Goal: Information Seeking & Learning: Learn about a topic

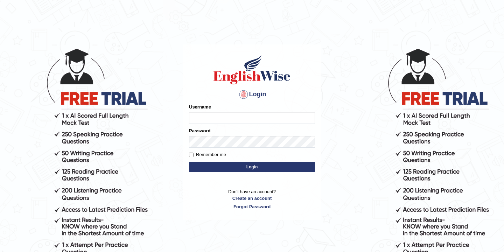
type input "bikramgurung_parramatta"
click at [247, 168] on button "Login" at bounding box center [252, 167] width 126 height 10
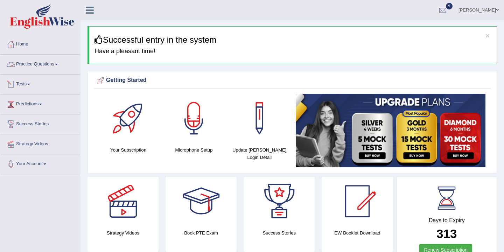
click at [42, 63] on link "Practice Questions" at bounding box center [40, 63] width 80 height 17
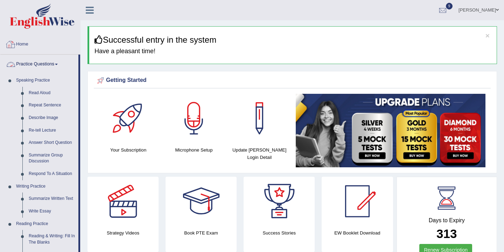
click at [26, 44] on link "Home" at bounding box center [40, 43] width 80 height 17
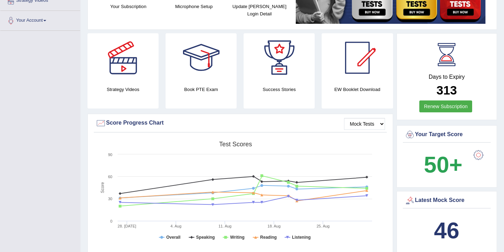
scroll to position [174, 0]
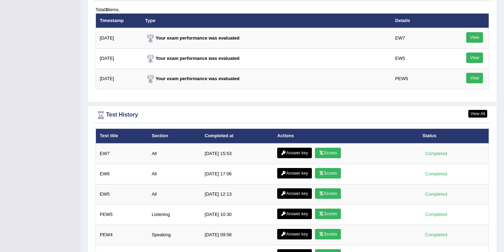
scroll to position [916, 0]
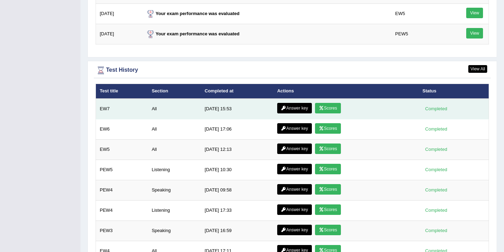
click at [294, 110] on link "Answer key" at bounding box center [294, 108] width 35 height 10
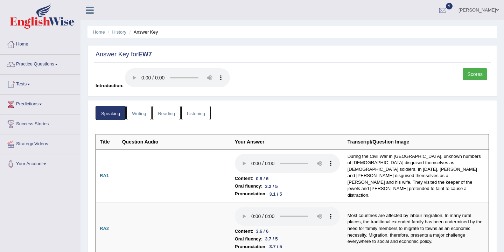
click at [142, 111] on link "Writing" at bounding box center [138, 113] width 25 height 14
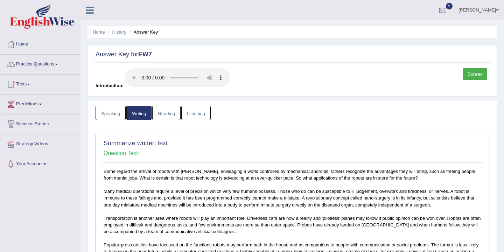
click at [165, 116] on link "Reading" at bounding box center [166, 113] width 28 height 14
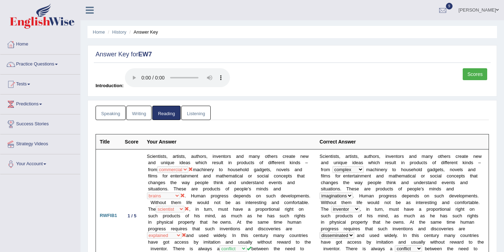
click at [197, 113] on link "Listening" at bounding box center [195, 113] width 29 height 14
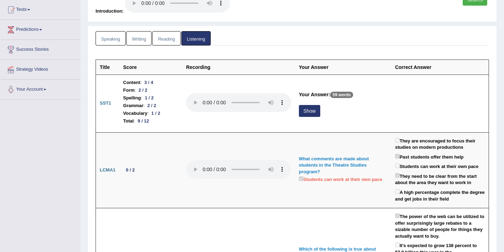
scroll to position [84, 0]
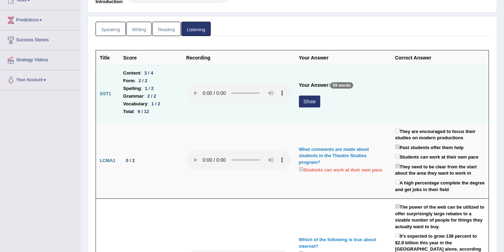
click at [312, 104] on button "Show" at bounding box center [309, 102] width 21 height 12
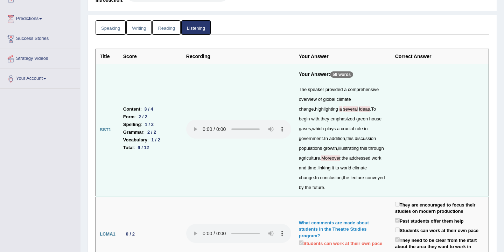
scroll to position [0, 0]
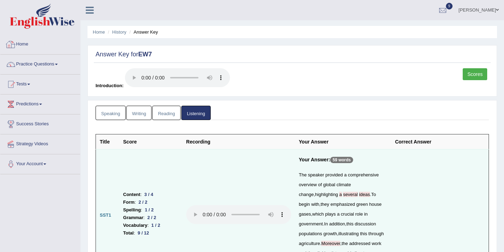
click at [25, 44] on link "Home" at bounding box center [40, 43] width 80 height 17
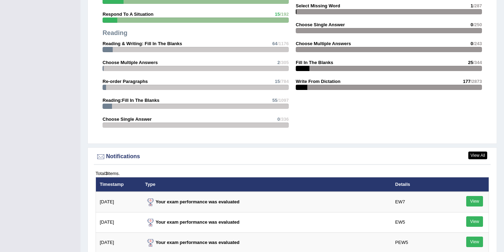
scroll to position [855, 0]
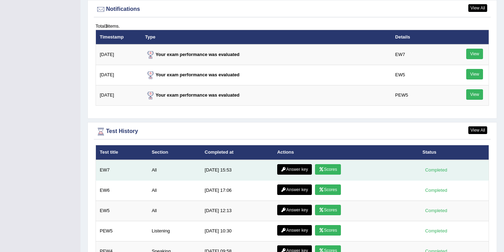
click at [330, 169] on link "Scores" at bounding box center [328, 169] width 26 height 10
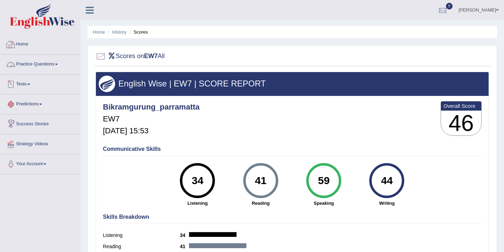
click at [24, 45] on link "Home" at bounding box center [40, 43] width 80 height 17
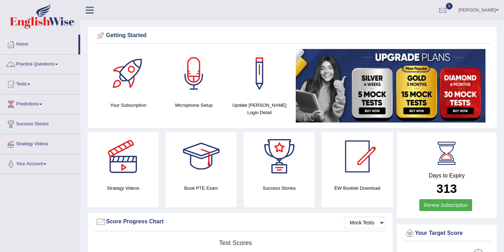
click at [52, 65] on link "Practice Questions" at bounding box center [40, 63] width 80 height 17
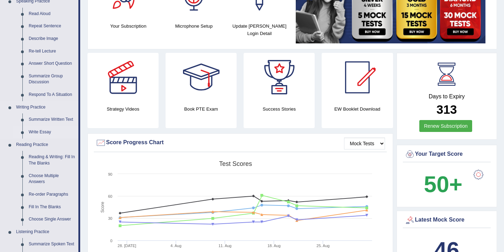
scroll to position [80, 0]
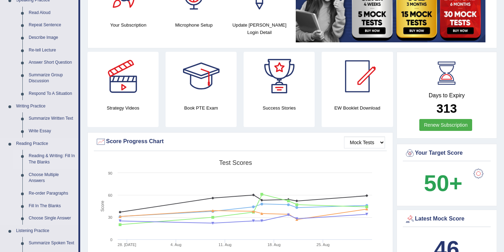
click at [47, 159] on link "Reading & Writing: Fill In The Blanks" at bounding box center [52, 159] width 53 height 19
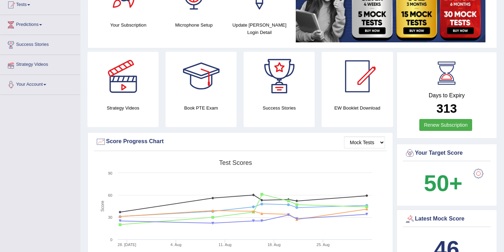
scroll to position [88, 0]
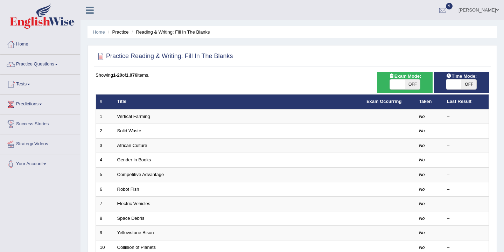
click at [411, 85] on span "OFF" at bounding box center [412, 84] width 15 height 10
checkbox input "true"
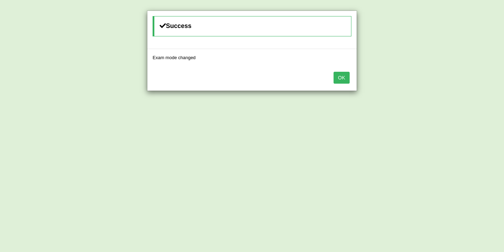
click at [340, 77] on button "OK" at bounding box center [342, 78] width 16 height 12
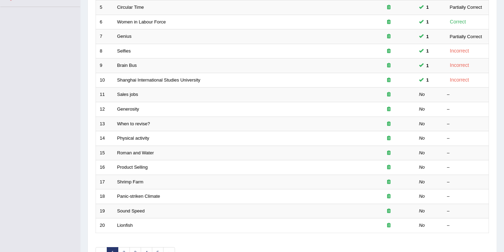
scroll to position [211, 0]
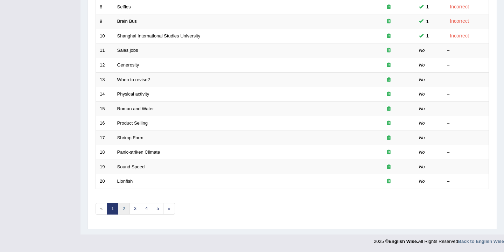
click at [123, 212] on link "2" at bounding box center [124, 209] width 12 height 12
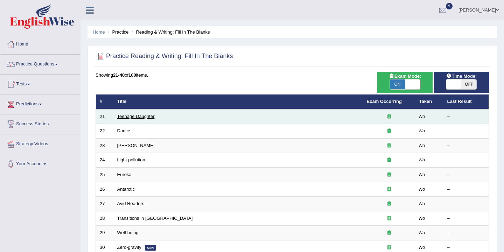
click at [135, 118] on link "Teenage Daughter" at bounding box center [135, 116] width 37 height 5
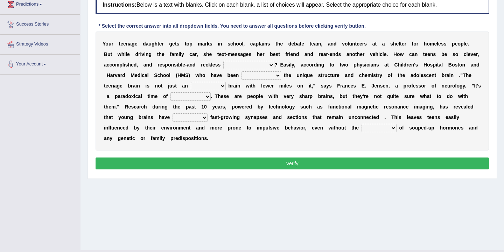
scroll to position [98, 0]
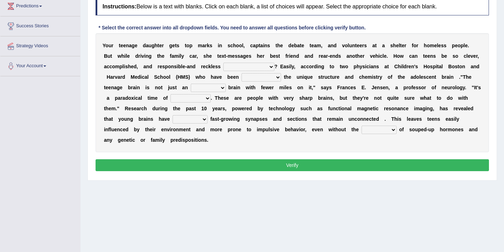
click at [272, 68] on select "for the time being at the same time as ever ingood time" at bounding box center [248, 67] width 51 height 8
select select "ingood time"
click at [223, 63] on select "for the time being at the same time as ever ingood time" at bounding box center [248, 67] width 51 height 8
click at [275, 79] on select "explaining exploring exposing enumerating" at bounding box center [261, 77] width 40 height 8
select select "enumerating"
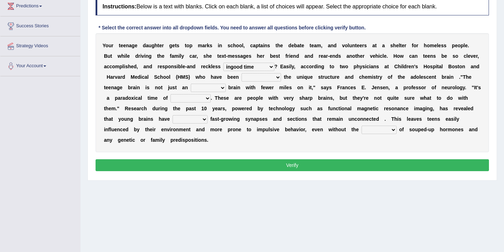
click at [241, 73] on select "explaining exploring exposing enumerating" at bounding box center [261, 77] width 40 height 8
click at [223, 88] on select "ample adult adulthood abundant" at bounding box center [208, 88] width 35 height 8
select select "ample"
click at [191, 84] on select "ample adult adulthood abundant" at bounding box center [208, 88] width 35 height 8
click at [223, 89] on select "ample adult adulthood abundant" at bounding box center [208, 88] width 35 height 8
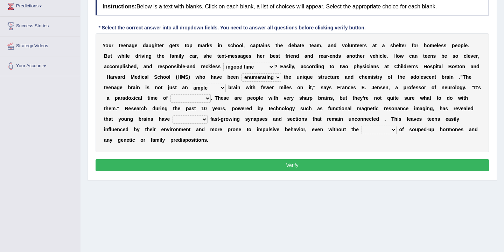
click at [205, 102] on select "enrichment development adornment adoration" at bounding box center [190, 98] width 40 height 8
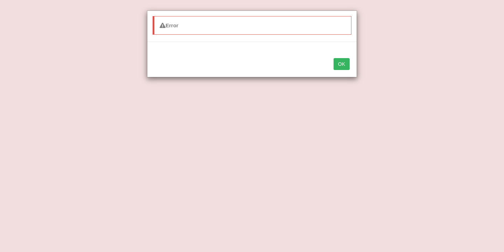
click at [338, 65] on button "OK" at bounding box center [342, 64] width 16 height 12
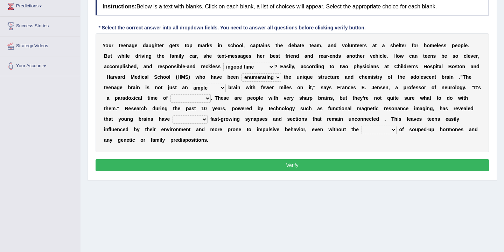
click at [204, 97] on select "enrichment development adornment adoration" at bounding box center [190, 98] width 40 height 8
select select "development"
click at [170, 94] on select "enrichment development adornment adoration" at bounding box center [190, 98] width 40 height 8
click at [199, 119] on select "both either whole few" at bounding box center [190, 119] width 35 height 8
select select "both"
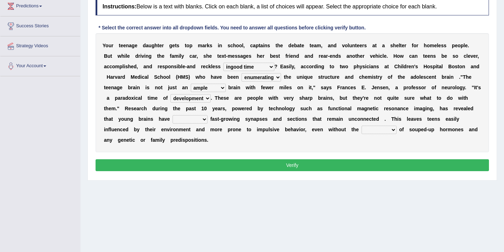
click at [173, 115] on select "both either whole few" at bounding box center [190, 119] width 35 height 8
click at [393, 129] on select "impact impress impair impose" at bounding box center [379, 130] width 35 height 8
select select "impact"
click at [362, 126] on select "impact impress impair impose" at bounding box center [379, 130] width 35 height 8
click at [299, 164] on button "Verify" at bounding box center [292, 165] width 393 height 12
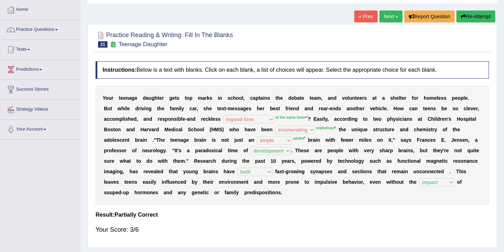
scroll to position [0, 0]
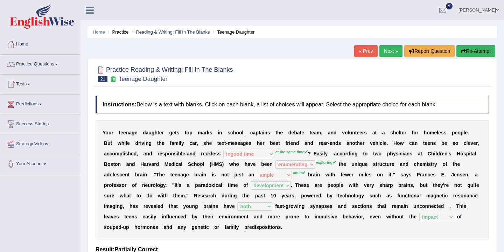
click at [392, 51] on link "Next »" at bounding box center [390, 51] width 23 height 12
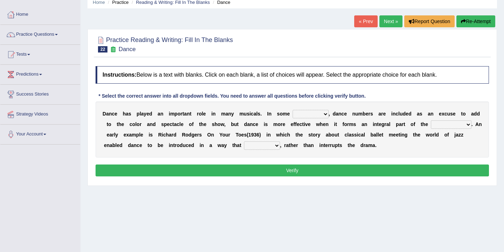
scroll to position [43, 0]
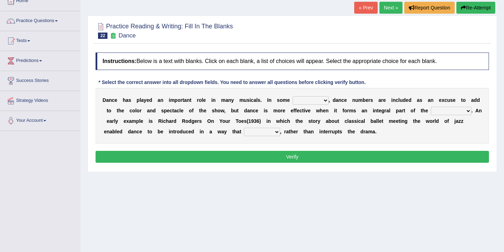
click at [326, 101] on select "dimentions cases brief extent" at bounding box center [311, 100] width 36 height 8
select select "brief"
click at [293, 96] on select "dimentions cases brief extent" at bounding box center [311, 100] width 36 height 8
click at [467, 112] on select "prowess plot phenomenon round about" at bounding box center [451, 111] width 41 height 8
select select "plot"
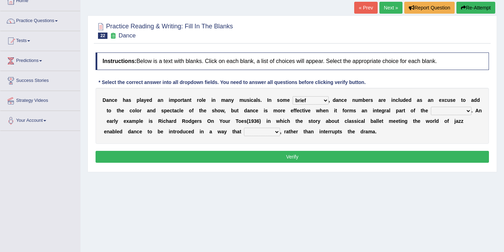
click at [432, 107] on select "prowess plot phenomenon round about" at bounding box center [451, 111] width 41 height 8
click at [276, 132] on select "crumples enhances encumbers levels" at bounding box center [262, 132] width 36 height 8
select select "levels"
click at [244, 128] on select "crumples enhances encumbers levels" at bounding box center [262, 132] width 36 height 8
click at [281, 153] on button "Verify" at bounding box center [292, 157] width 393 height 12
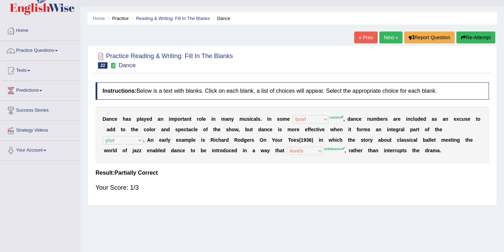
scroll to position [0, 0]
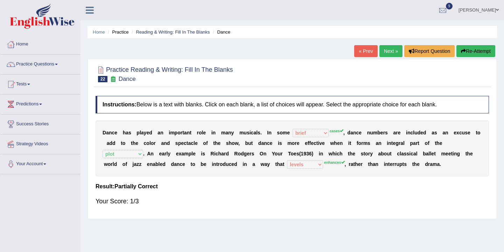
click at [392, 50] on link "Next »" at bounding box center [390, 51] width 23 height 12
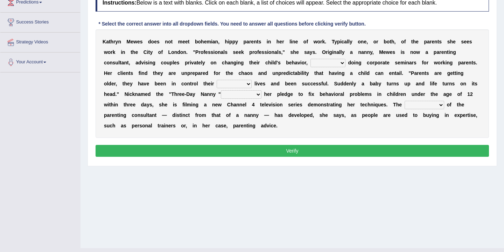
scroll to position [101, 0]
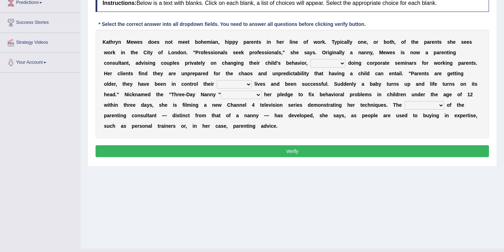
click at [340, 64] on select "as long as in order to in spite of as well as" at bounding box center [327, 63] width 35 height 8
select select "as long as"
click at [310, 59] on select "as long as in order to in spite of as well as" at bounding box center [327, 63] width 35 height 8
click at [232, 84] on select "whole all full every" at bounding box center [234, 84] width 35 height 8
click at [217, 80] on select "whole all full every" at bounding box center [234, 84] width 35 height 8
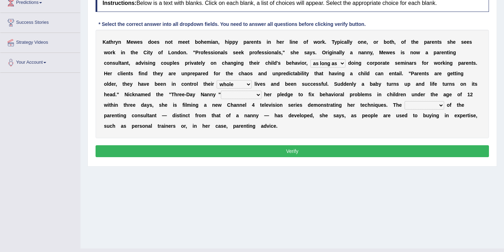
click at [230, 83] on select "whole all full every" at bounding box center [234, 84] width 35 height 8
select select "every"
click at [217, 80] on select "whole all full every" at bounding box center [234, 84] width 35 height 8
click at [240, 96] on select "related with together with because of according to" at bounding box center [241, 95] width 41 height 8
select select "related with"
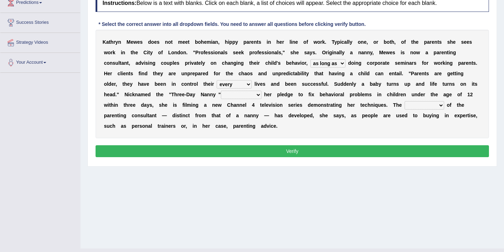
click at [221, 91] on select "related with together with because of according to" at bounding box center [241, 95] width 41 height 8
click at [420, 106] on select "percentage performance role belief" at bounding box center [425, 105] width 40 height 8
select select "performance"
click at [405, 101] on select "percentage performance role belief" at bounding box center [425, 105] width 40 height 8
click at [329, 152] on button "Verify" at bounding box center [292, 151] width 393 height 12
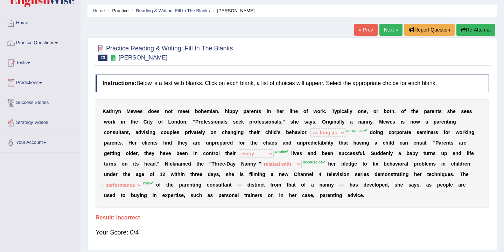
scroll to position [0, 0]
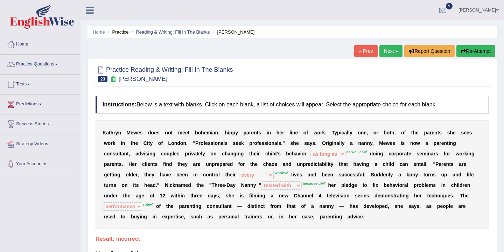
click at [473, 49] on button "Re-Attempt" at bounding box center [475, 51] width 39 height 12
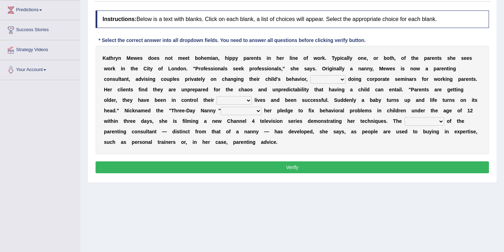
scroll to position [98, 0]
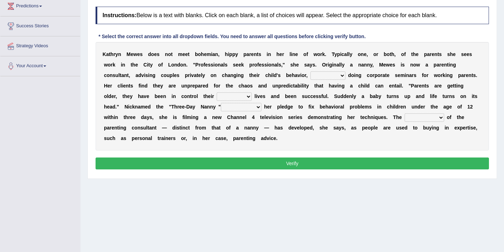
click at [340, 77] on select "as long as in order to in spite of as well as" at bounding box center [327, 75] width 35 height 8
select select "as well as"
click at [310, 71] on select "as long as in order to in spite of as well as" at bounding box center [327, 75] width 35 height 8
click at [231, 95] on select "whole all full every" at bounding box center [234, 96] width 35 height 8
select select "whole"
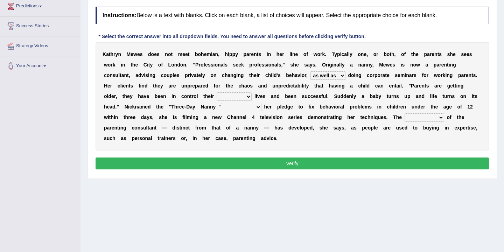
click at [217, 92] on select "whole all full every" at bounding box center [234, 96] width 35 height 8
click at [241, 107] on select "related with together with because of according to" at bounding box center [241, 107] width 41 height 8
select select "because of"
click at [221, 103] on select "related with together with because of according to" at bounding box center [241, 107] width 41 height 8
click at [412, 117] on select "percentage performance role belief" at bounding box center [425, 117] width 40 height 8
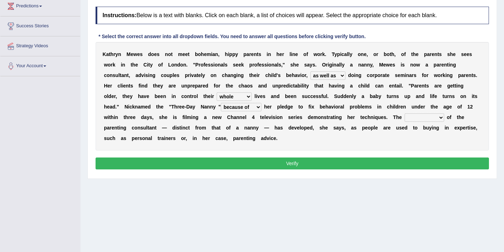
select select "role"
click at [405, 113] on select "percentage performance role belief" at bounding box center [425, 117] width 40 height 8
click at [349, 160] on button "Verify" at bounding box center [292, 163] width 393 height 12
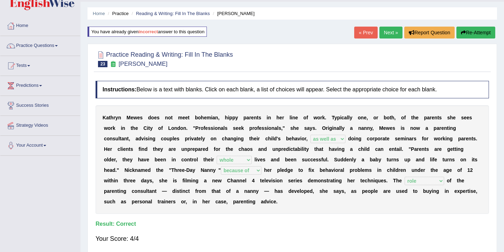
scroll to position [0, 0]
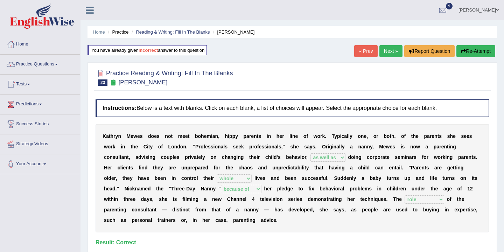
click at [387, 51] on link "Next »" at bounding box center [390, 51] width 23 height 12
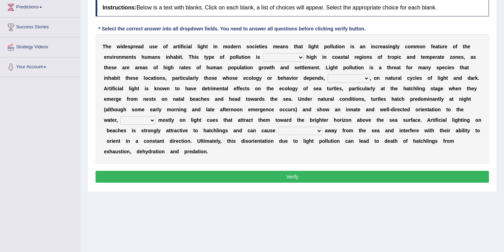
scroll to position [97, 0]
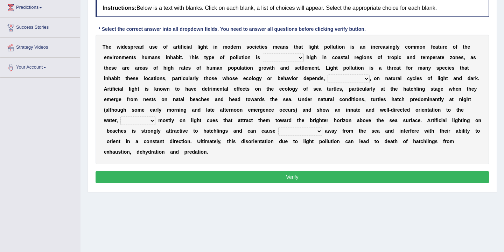
click at [298, 58] on select "exceptionally absolutely completely rarely" at bounding box center [283, 58] width 41 height 8
select select "exceptionally"
click at [263, 54] on select "exceptionally absolutely completely rarely" at bounding box center [283, 58] width 41 height 8
click at [366, 78] on select "in no way in some way by the wy in some ways" at bounding box center [349, 79] width 42 height 8
select select "by the wy"
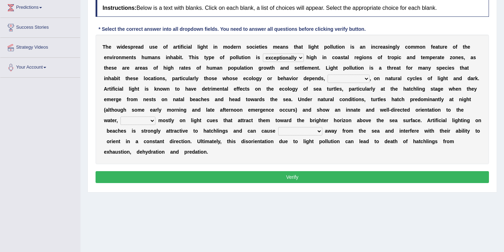
click at [328, 75] on select "in no way in some way by the wy in some ways" at bounding box center [349, 79] width 42 height 8
click at [149, 119] on select "imposing figuring relying pouring" at bounding box center [137, 121] width 35 height 8
select select "pouring"
click at [121, 117] on select "imposing figuring relying pouring" at bounding box center [137, 121] width 35 height 8
click at [318, 131] on select "them to move it to move which to move that to move" at bounding box center [300, 131] width 44 height 8
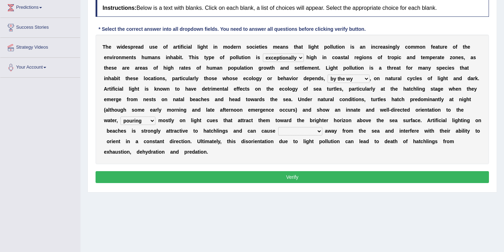
select select "it to move"
click at [278, 127] on select "them to move it to move which to move that to move" at bounding box center [300, 131] width 44 height 8
click at [288, 177] on button "Verify" at bounding box center [292, 177] width 393 height 12
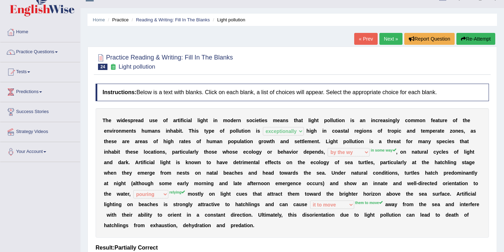
scroll to position [0, 0]
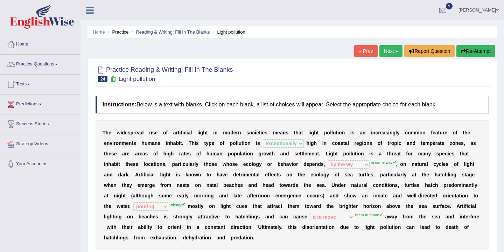
click at [53, 65] on link "Practice Questions" at bounding box center [40, 63] width 80 height 17
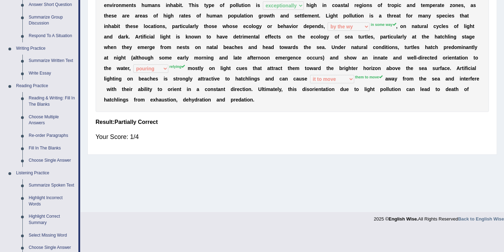
scroll to position [141, 0]
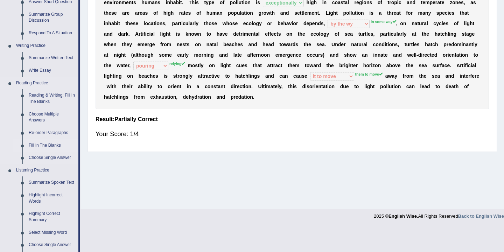
click at [57, 146] on link "Fill In The Blanks" at bounding box center [52, 145] width 53 height 13
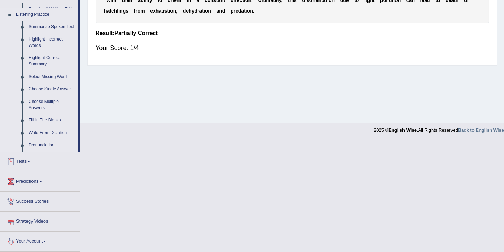
scroll to position [231, 0]
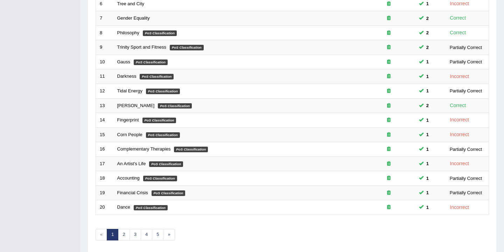
scroll to position [186, 0]
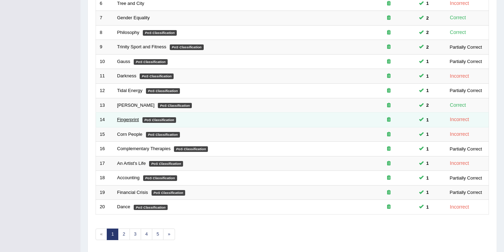
click at [135, 120] on link "Fingerprint" at bounding box center [128, 119] width 22 height 5
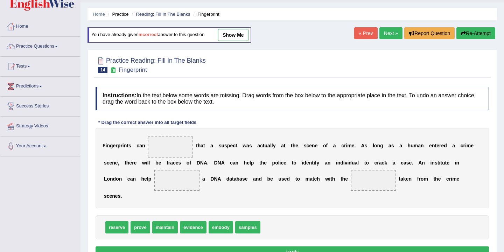
scroll to position [80, 0]
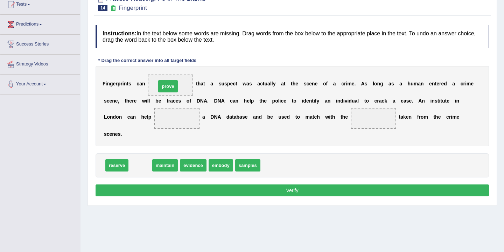
drag, startPoint x: 140, startPoint y: 168, endPoint x: 168, endPoint y: 89, distance: 83.9
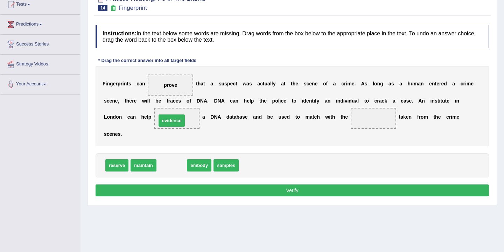
drag, startPoint x: 174, startPoint y: 167, endPoint x: 175, endPoint y: 122, distance: 44.8
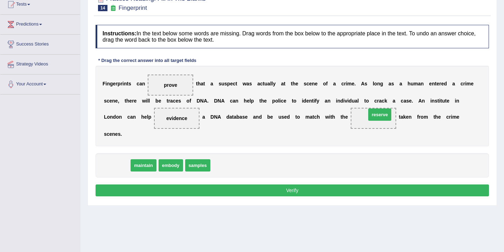
drag, startPoint x: 116, startPoint y: 164, endPoint x: 375, endPoint y: 117, distance: 263.2
click at [288, 191] on button "Verify" at bounding box center [292, 190] width 393 height 12
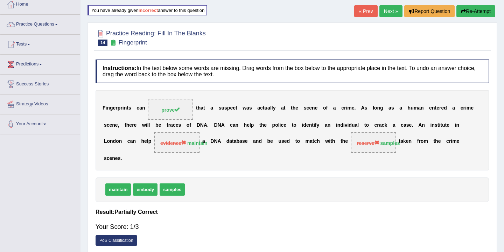
scroll to position [0, 0]
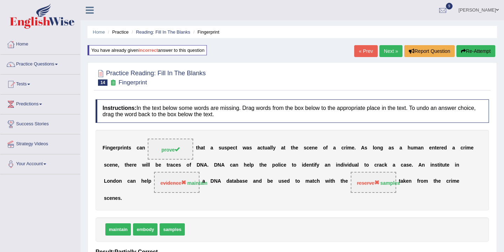
click at [388, 50] on link "Next »" at bounding box center [390, 51] width 23 height 12
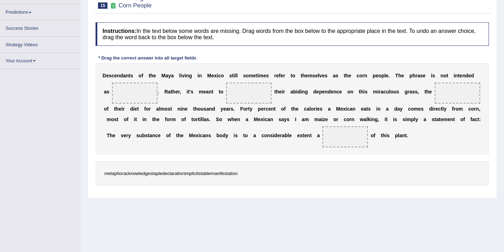
scroll to position [86, 0]
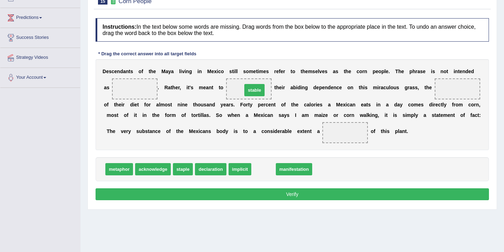
drag, startPoint x: 266, startPoint y: 171, endPoint x: 257, endPoint y: 89, distance: 83.4
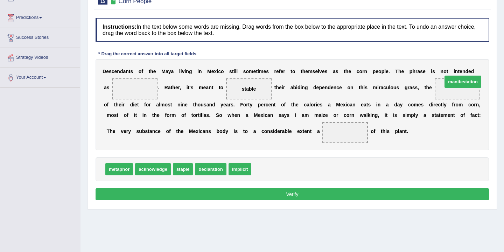
drag, startPoint x: 273, startPoint y: 169, endPoint x: 463, endPoint y: 81, distance: 209.2
drag, startPoint x: 238, startPoint y: 172, endPoint x: 337, endPoint y: 136, distance: 104.7
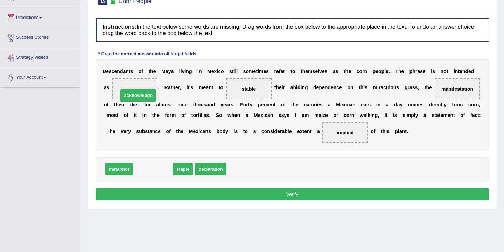
drag, startPoint x: 153, startPoint y: 168, endPoint x: 137, endPoint y: 92, distance: 77.1
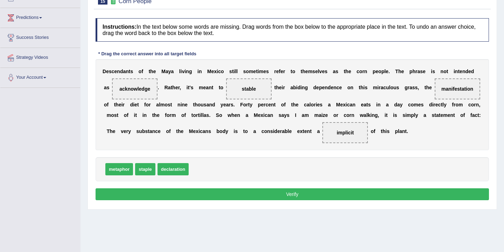
click at [230, 192] on button "Verify" at bounding box center [292, 194] width 393 height 12
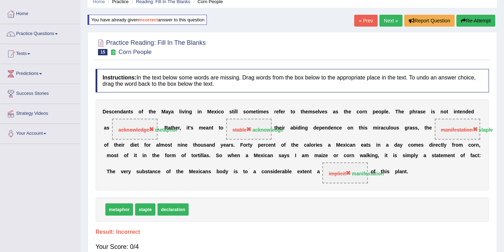
scroll to position [0, 0]
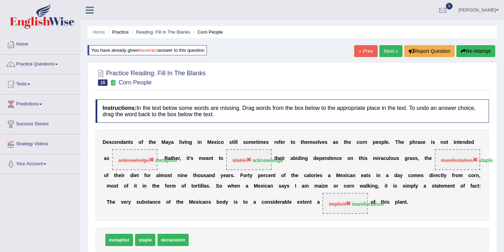
click at [478, 50] on button "Re-Attempt" at bounding box center [475, 51] width 39 height 12
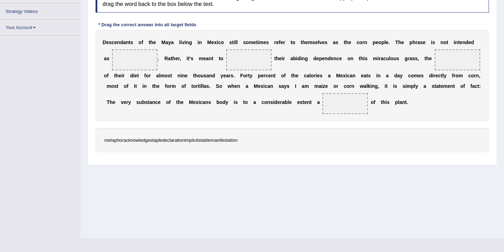
scroll to position [115, 0]
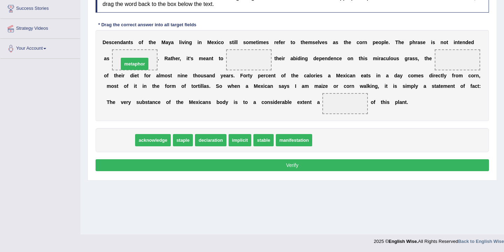
drag, startPoint x: 114, startPoint y: 141, endPoint x: 130, endPoint y: 65, distance: 78.2
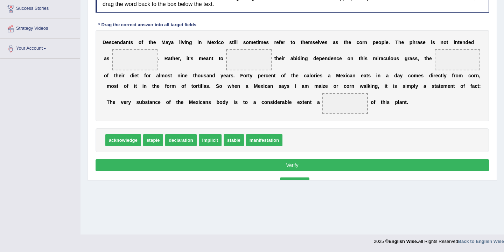
drag, startPoint x: 132, startPoint y: 59, endPoint x: 292, endPoint y: 183, distance: 202.3
click at [292, 183] on div "Home Practice Reading: Fill In The Blanks Corn People You have already given in…" at bounding box center [291, 60] width 423 height 350
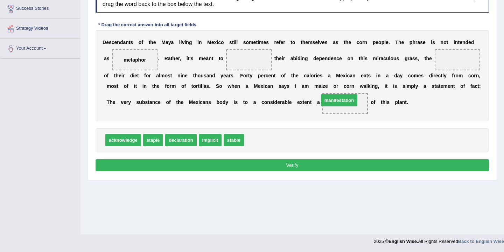
drag, startPoint x: 261, startPoint y: 142, endPoint x: 341, endPoint y: 102, distance: 89.1
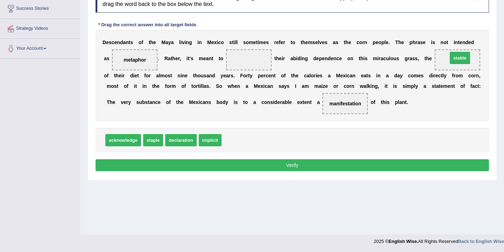
drag, startPoint x: 233, startPoint y: 138, endPoint x: 460, endPoint y: 56, distance: 240.6
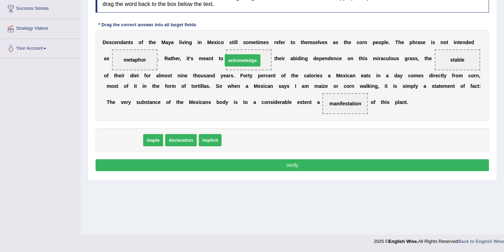
drag, startPoint x: 124, startPoint y: 139, endPoint x: 248, endPoint y: 56, distance: 149.1
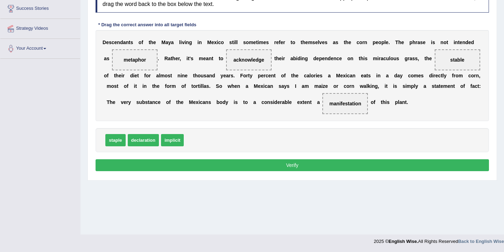
click at [202, 163] on button "Verify" at bounding box center [292, 165] width 393 height 12
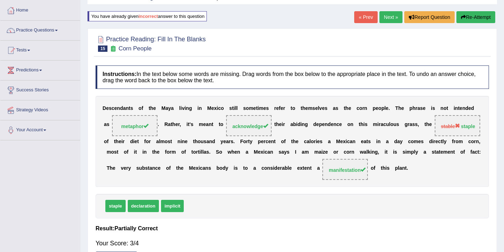
scroll to position [32, 0]
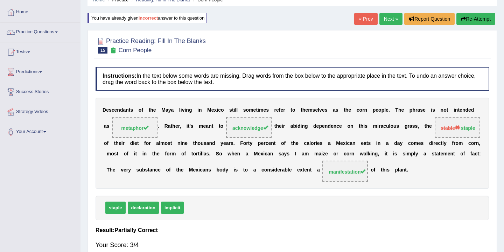
click at [385, 20] on link "Next »" at bounding box center [390, 19] width 23 height 12
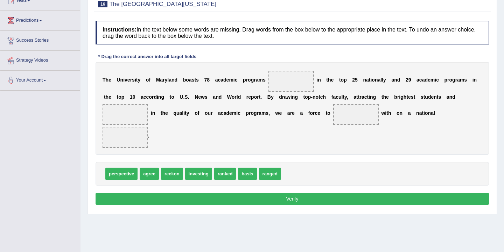
scroll to position [89, 0]
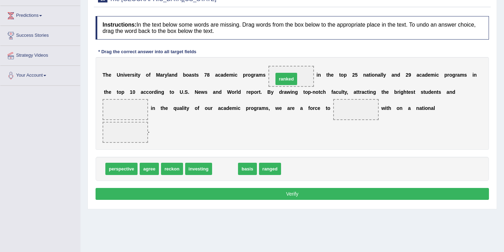
drag, startPoint x: 226, startPoint y: 173, endPoint x: 288, endPoint y: 83, distance: 109.0
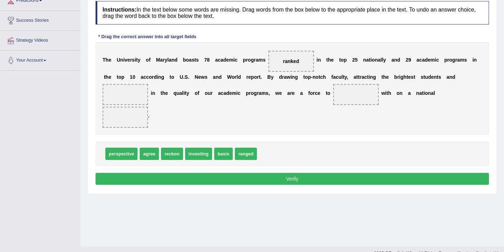
scroll to position [101, 0]
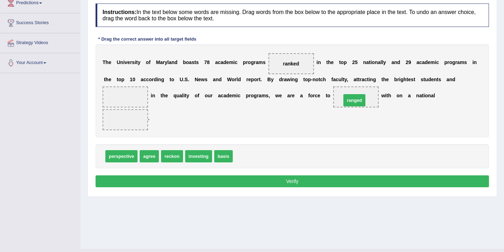
drag, startPoint x: 245, startPoint y: 159, endPoint x: 353, endPoint y: 103, distance: 121.9
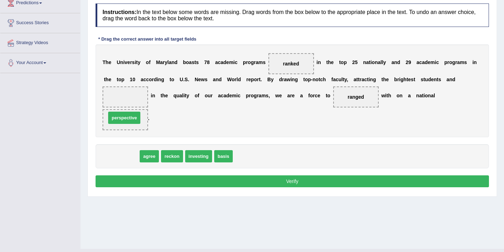
drag, startPoint x: 122, startPoint y: 159, endPoint x: 126, endPoint y: 121, distance: 38.7
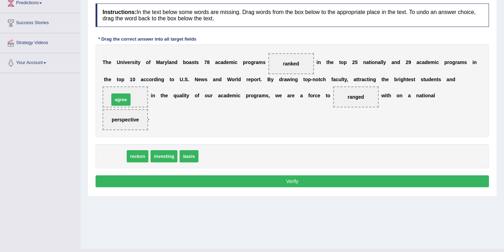
drag, startPoint x: 116, startPoint y: 162, endPoint x: 122, endPoint y: 105, distance: 57.0
click at [273, 179] on button "Verify" at bounding box center [292, 181] width 393 height 12
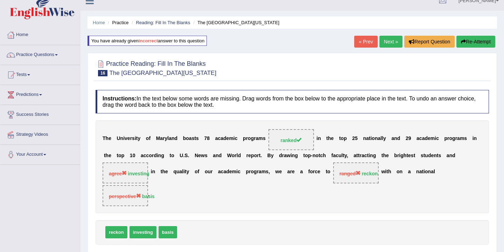
scroll to position [0, 0]
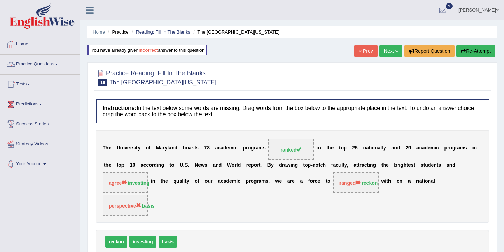
click at [24, 43] on link "Home" at bounding box center [40, 43] width 80 height 17
